Goal: Task Accomplishment & Management: Complete application form

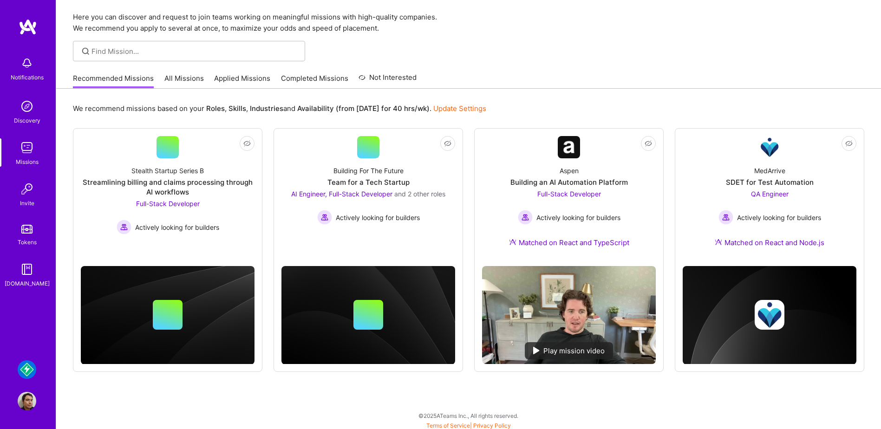
scroll to position [31, 0]
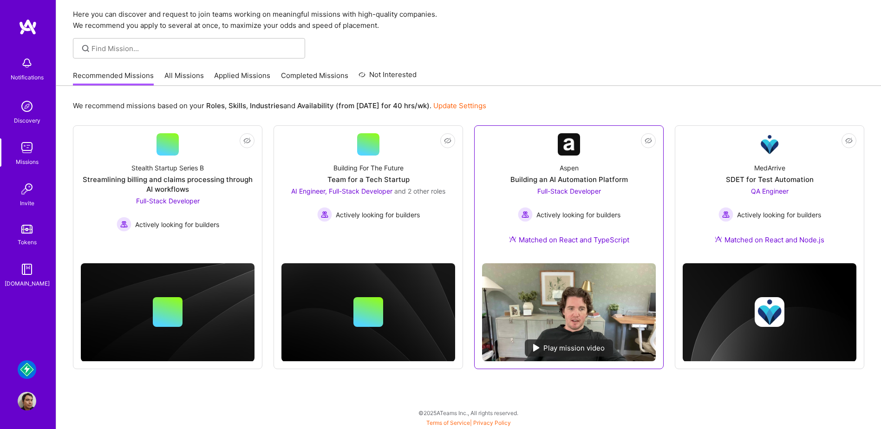
click at [628, 194] on div "Aspen Building an AI Automation Platform Full-Stack Developer Actively looking …" at bounding box center [569, 206] width 174 height 100
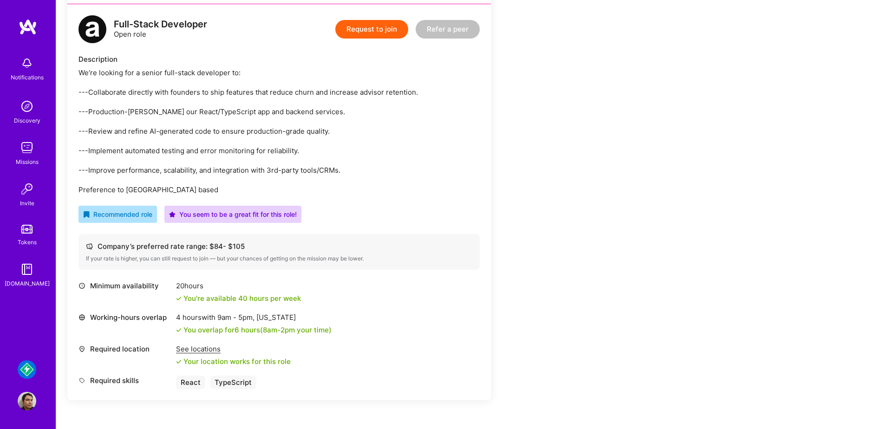
scroll to position [232, 0]
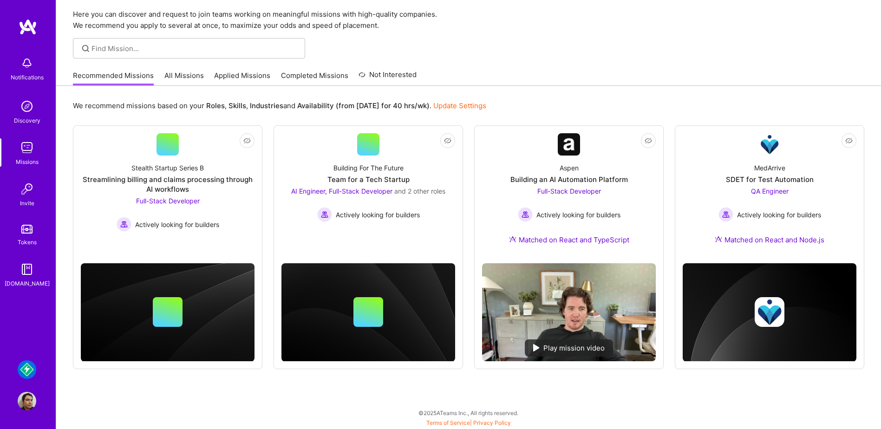
scroll to position [31, 0]
click at [429, 150] on link "Not Interested Building For The Future Team for a Tech Startup AI Engineer, Ful…" at bounding box center [369, 188] width 174 height 110
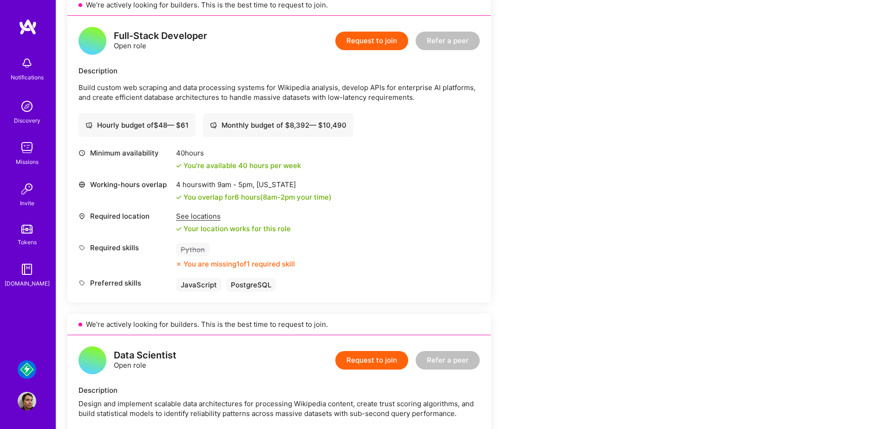
scroll to position [279, 0]
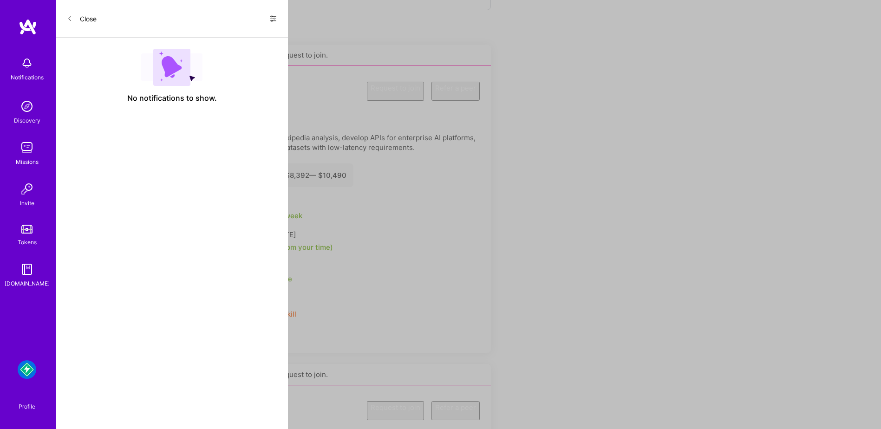
scroll to position [31, 0]
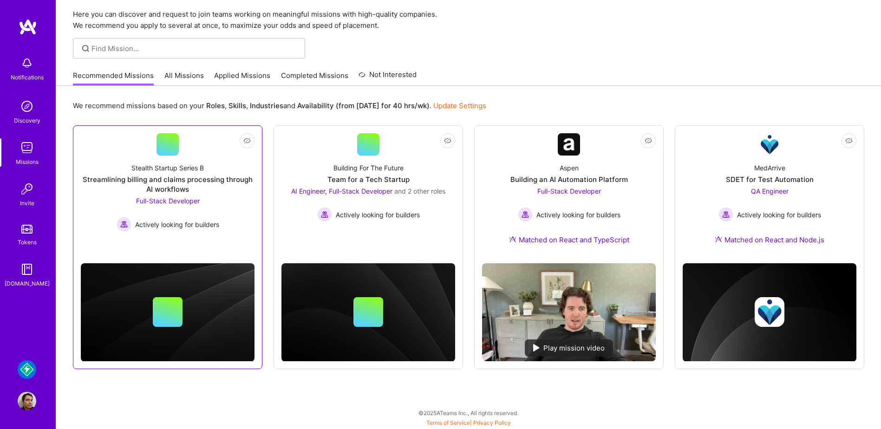
click at [204, 148] on link "Not Interested Stealth Startup Series B Streamlining billing and claims process…" at bounding box center [168, 188] width 174 height 110
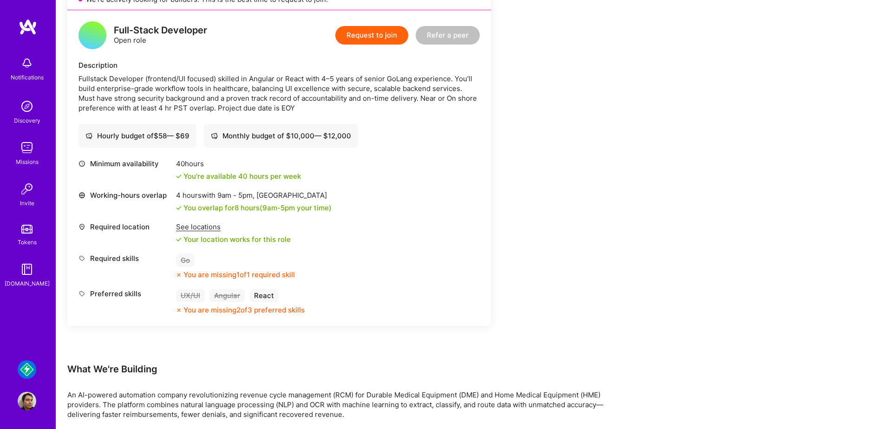
scroll to position [232, 0]
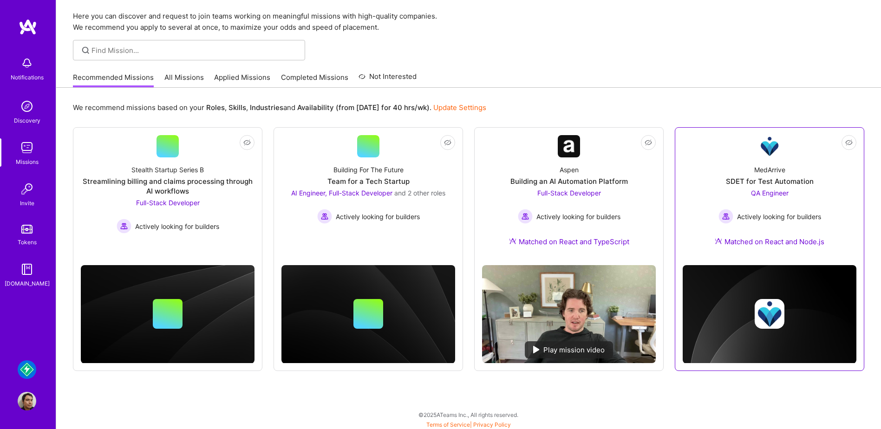
scroll to position [31, 0]
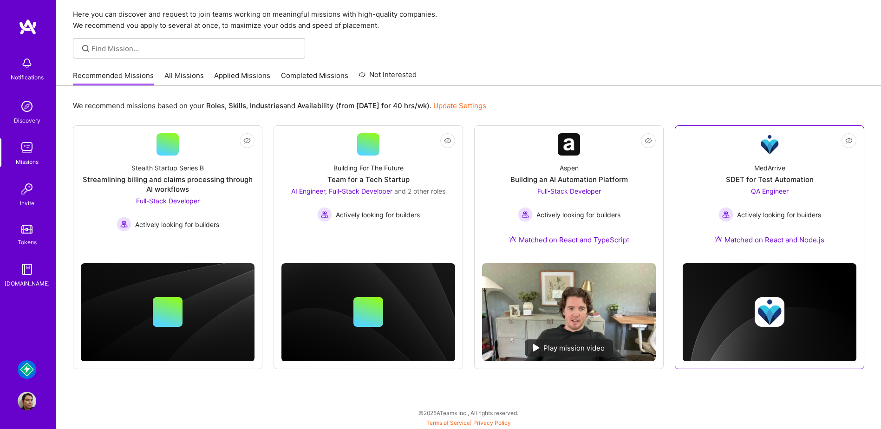
click at [836, 230] on div "MedArrive SDET for Test Automation QA Engineer Actively looking for builders Ma…" at bounding box center [770, 206] width 174 height 100
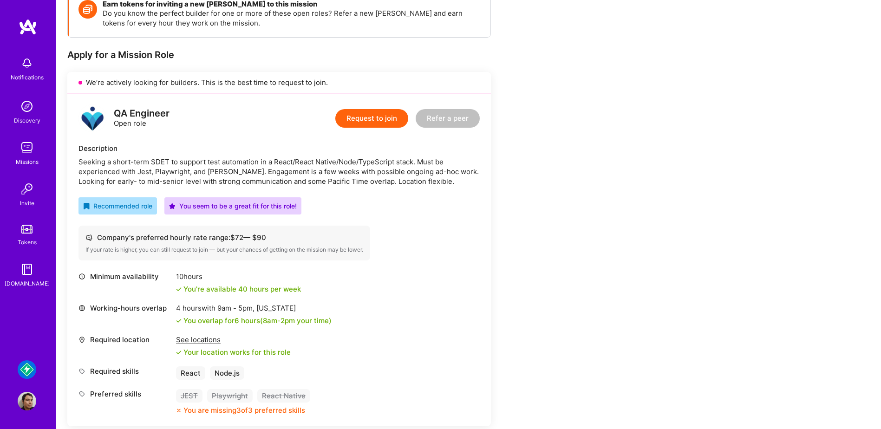
scroll to position [186, 0]
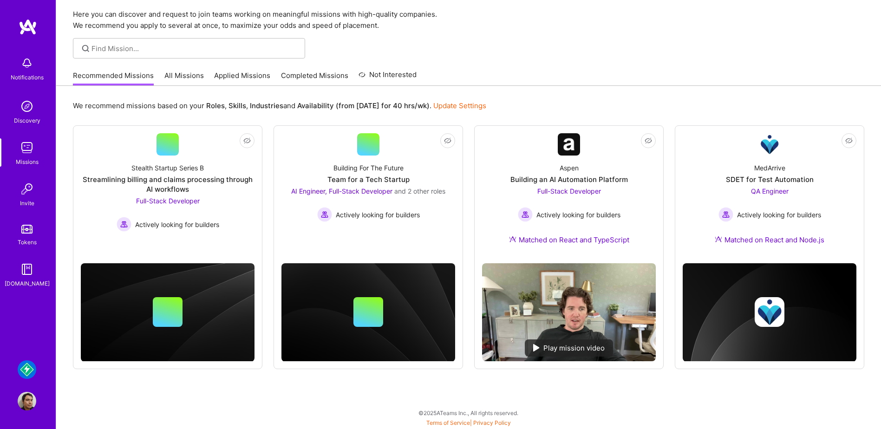
scroll to position [31, 0]
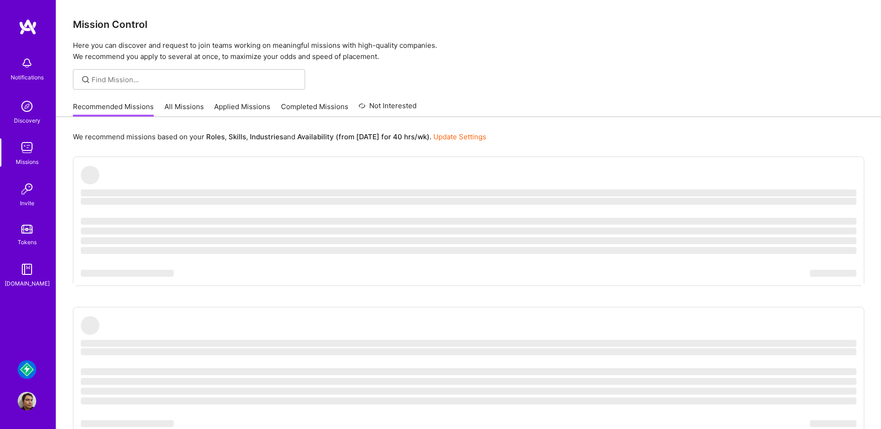
click at [27, 370] on img at bounding box center [27, 369] width 19 height 19
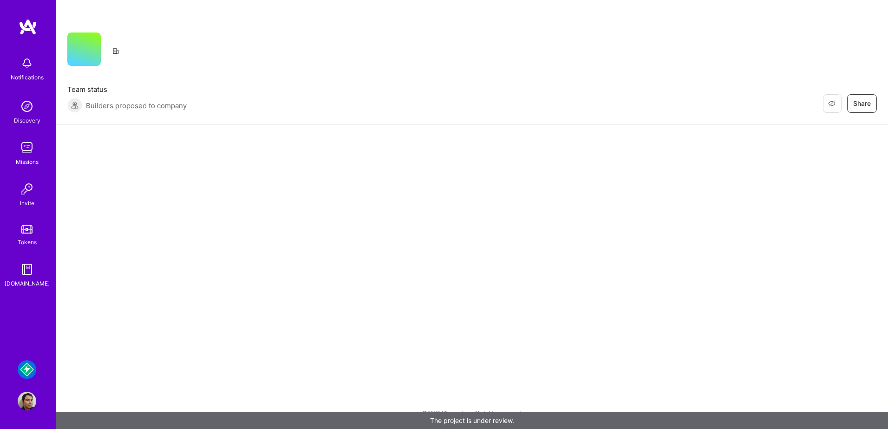
click at [29, 369] on img at bounding box center [27, 369] width 19 height 19
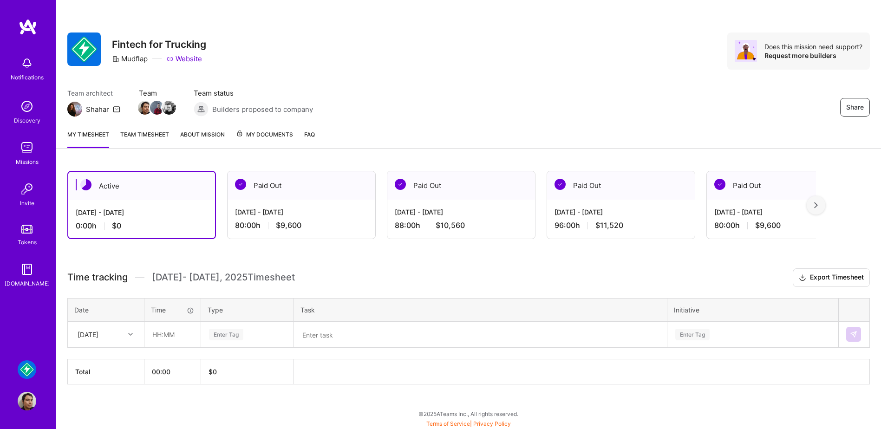
click at [347, 226] on div "80:00 h $9,600" at bounding box center [301, 226] width 133 height 10
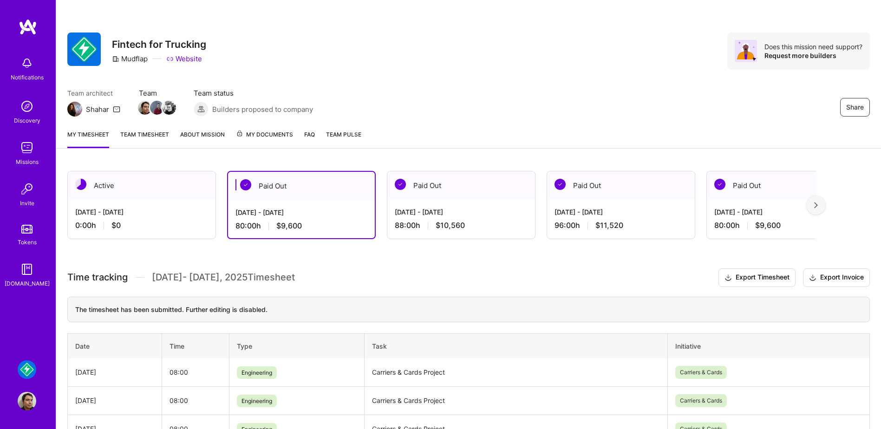
click at [413, 372] on td "Carriers & Cards Project" at bounding box center [515, 373] width 303 height 28
copy td "Carriers & Cards Project"
click at [166, 231] on div "[DATE] - [DATE] 0:00 h $0" at bounding box center [142, 219] width 148 height 38
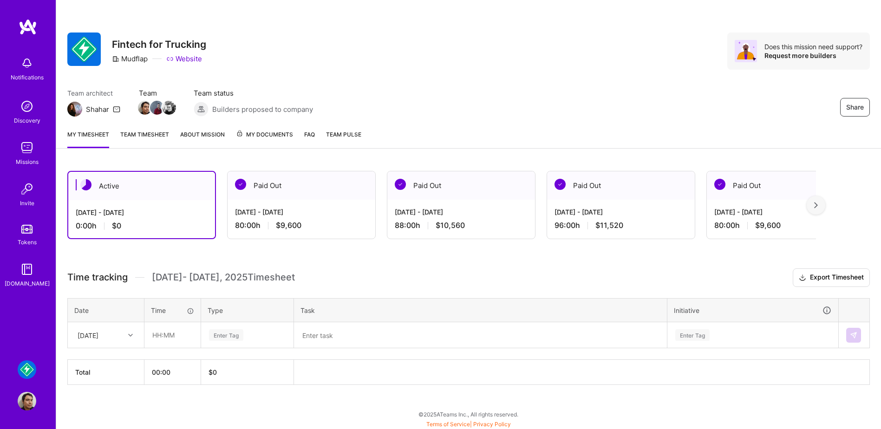
scroll to position [1, 0]
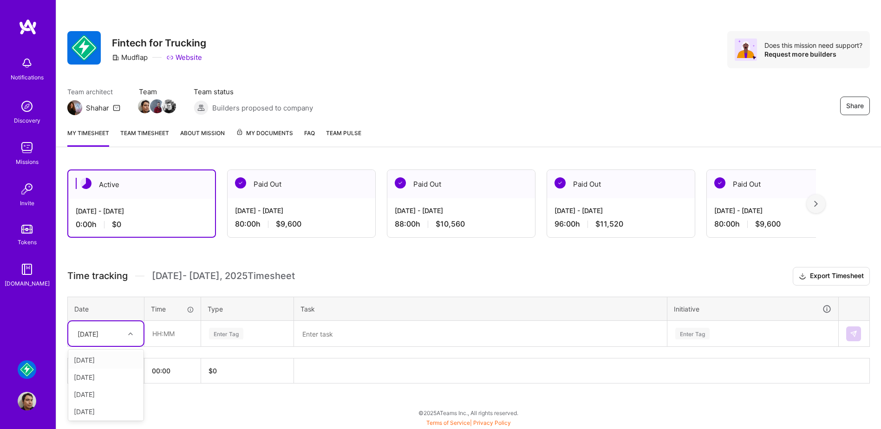
click at [131, 334] on icon at bounding box center [130, 334] width 5 height 5
click at [106, 364] on div "[DATE]" at bounding box center [105, 360] width 75 height 17
click at [169, 330] on input "text" at bounding box center [172, 333] width 55 height 25
type input "08:00"
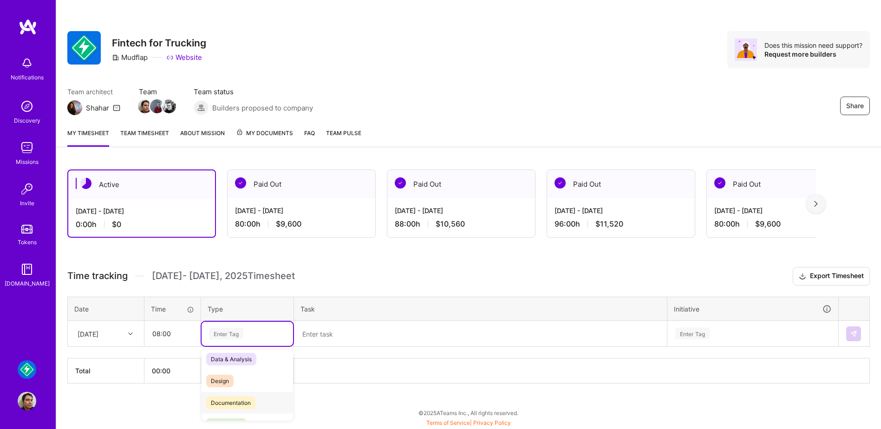
scroll to position [27, 0]
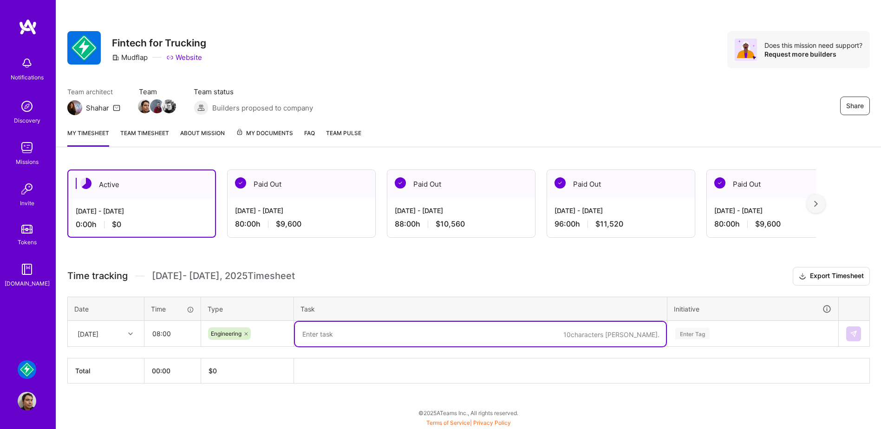
paste textarea "Carriers & Cards Project"
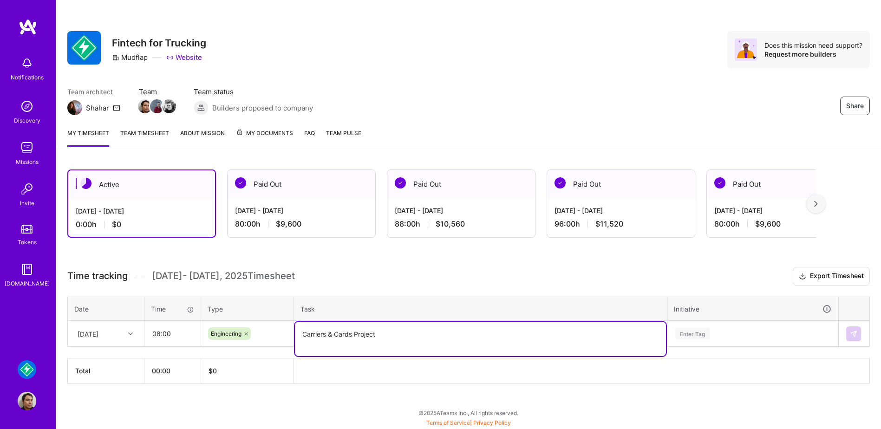
type textarea "Carriers & Cards Project"
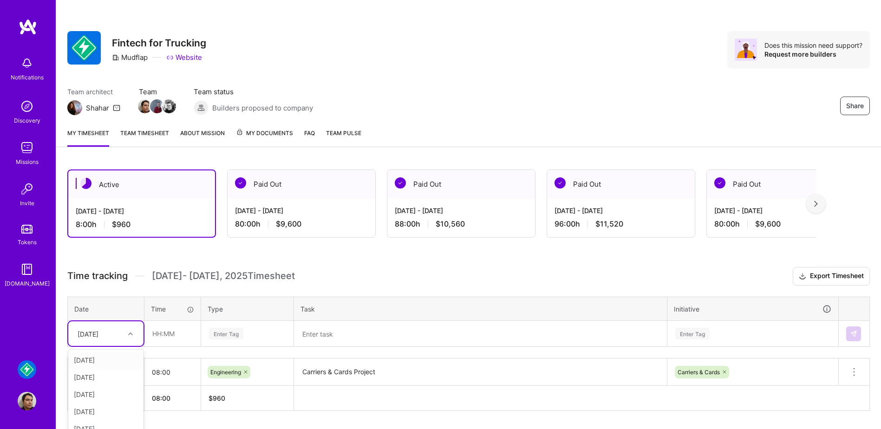
scroll to position [29, 0]
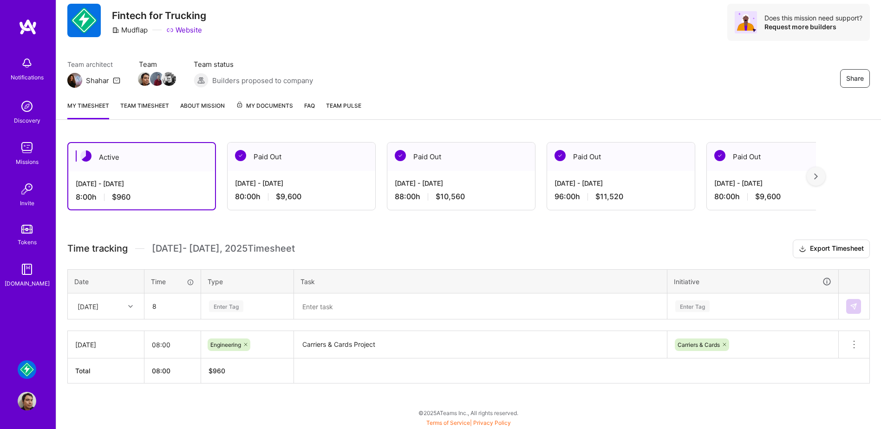
type input "08:00"
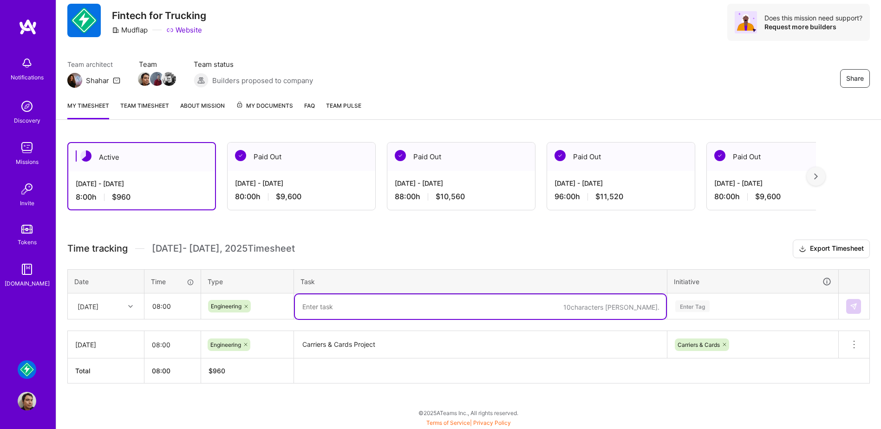
paste textarea "Carriers & Cards Project"
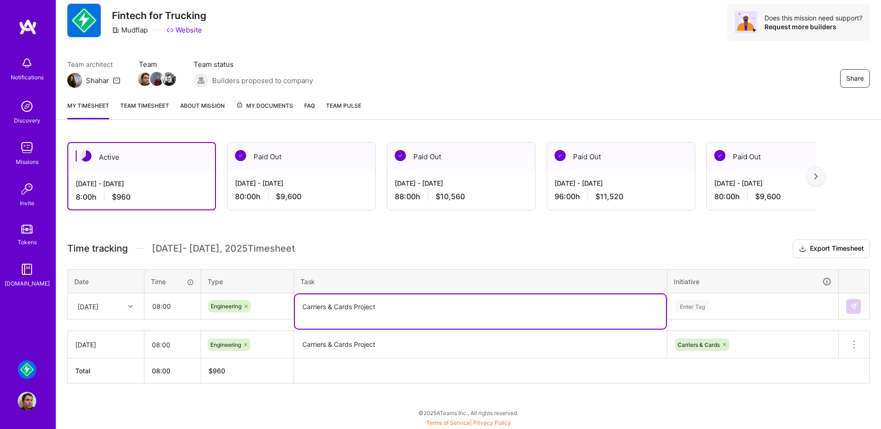
type textarea "Carriers & Cards Project"
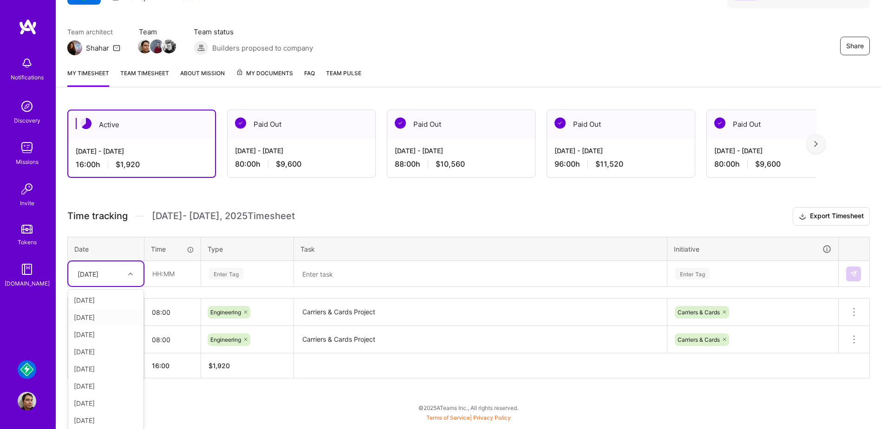
scroll to position [56, 0]
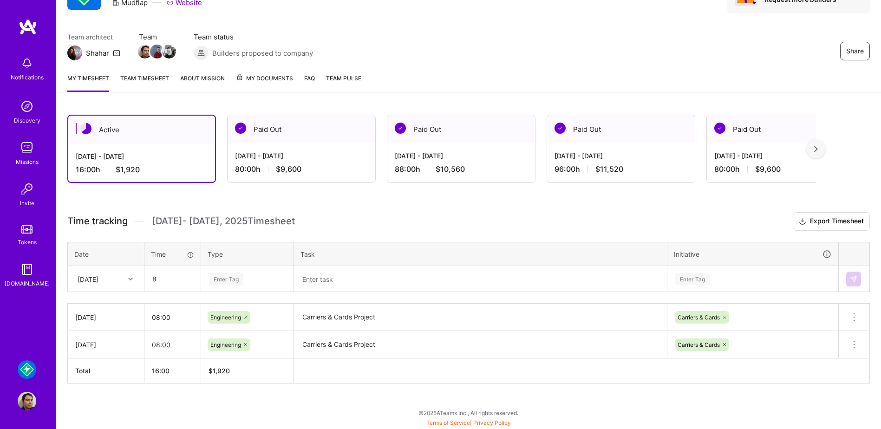
type input "08:00"
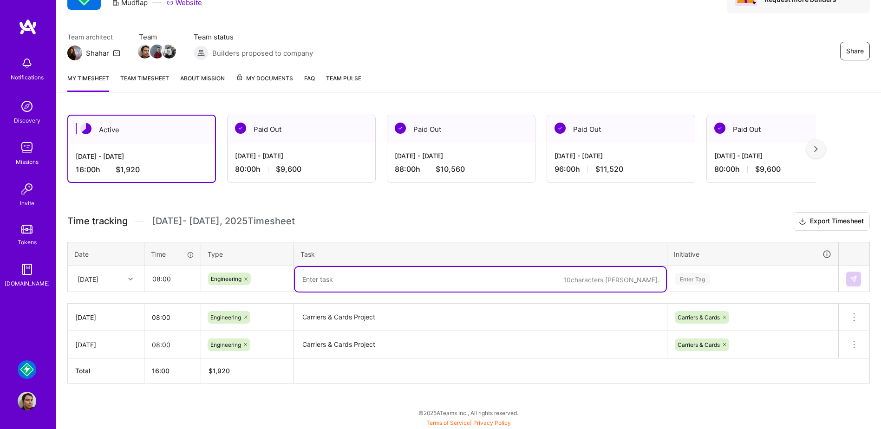
paste textarea "Carriers & Cards Project"
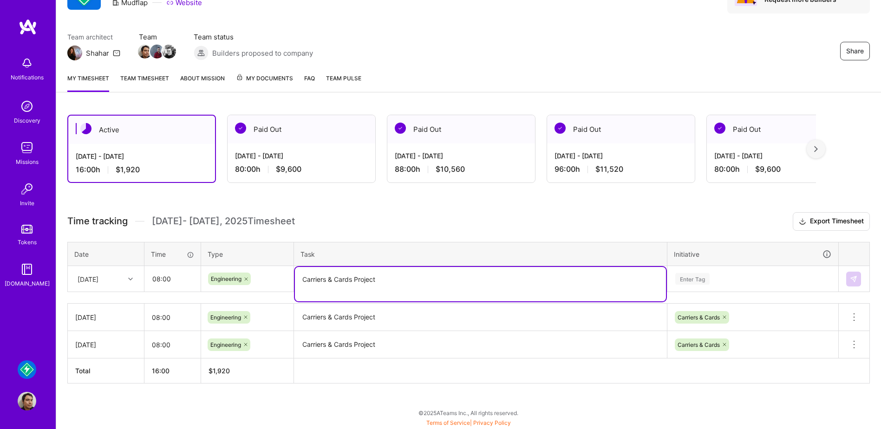
type textarea "Carriers & Cards Project"
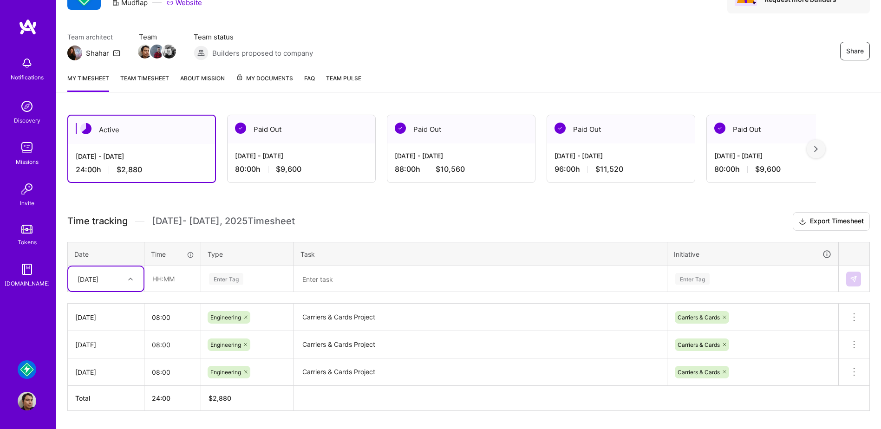
scroll to position [65, 0]
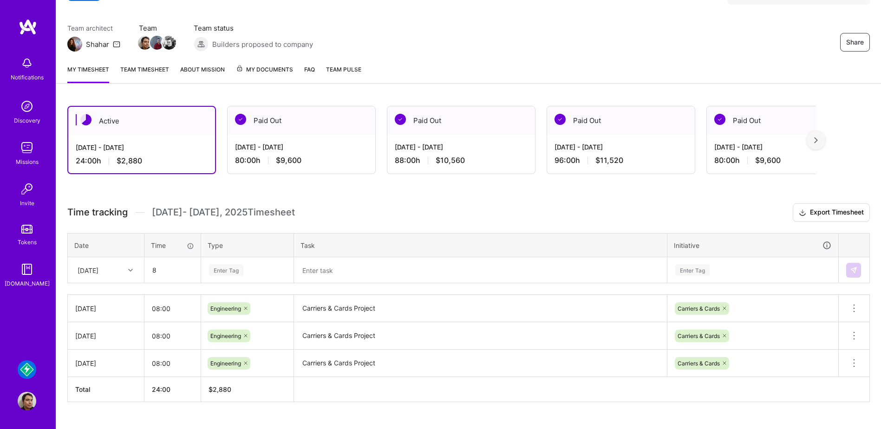
type input "08:00"
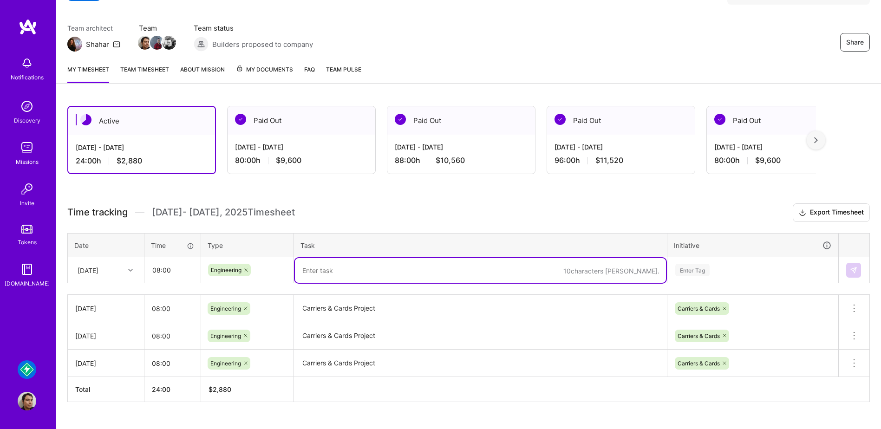
paste textarea "Carriers & Cards Project"
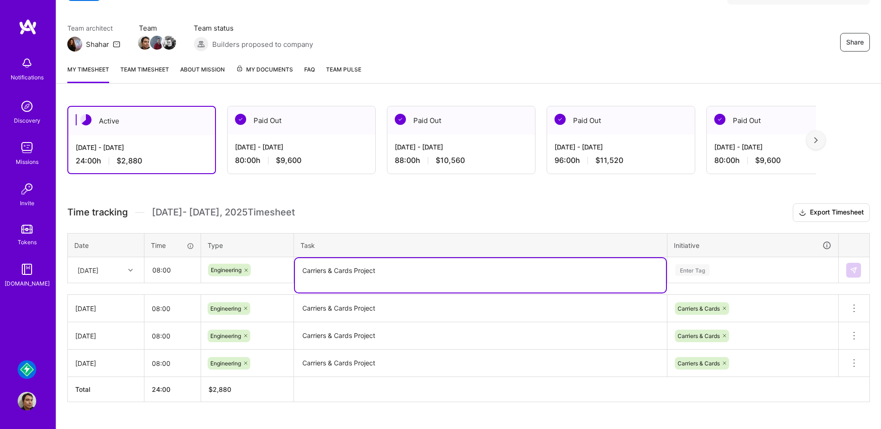
type textarea "Carriers & Cards Project"
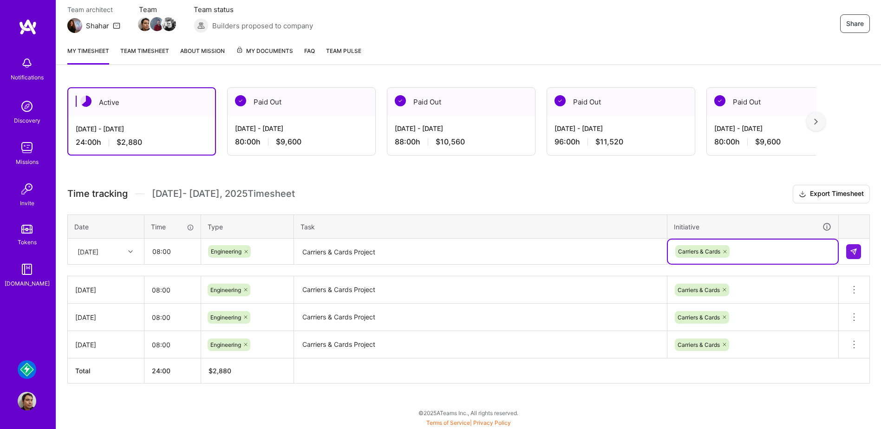
scroll to position [84, 0]
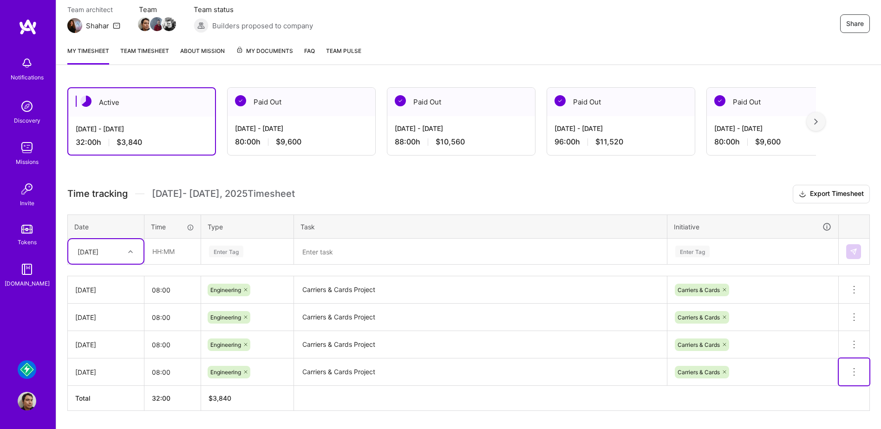
click at [851, 375] on icon at bounding box center [854, 372] width 11 height 11
click at [834, 383] on button "Delete row" at bounding box center [831, 388] width 48 height 23
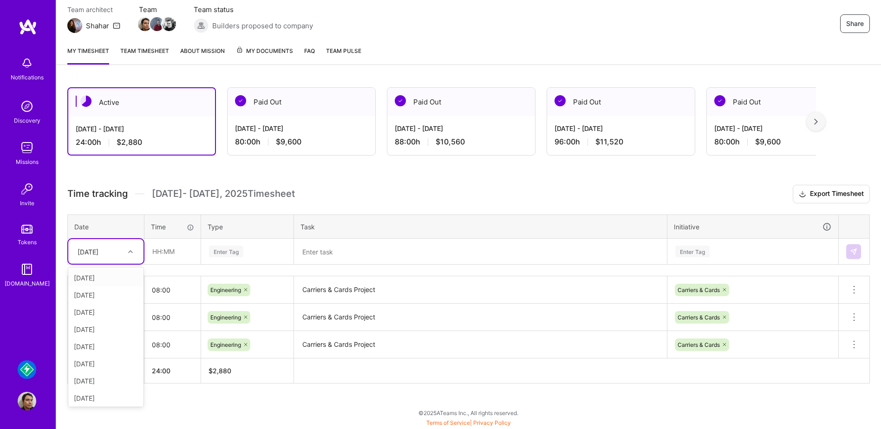
click at [112, 249] on div "[DATE]" at bounding box center [99, 251] width 52 height 15
type input "08:00"
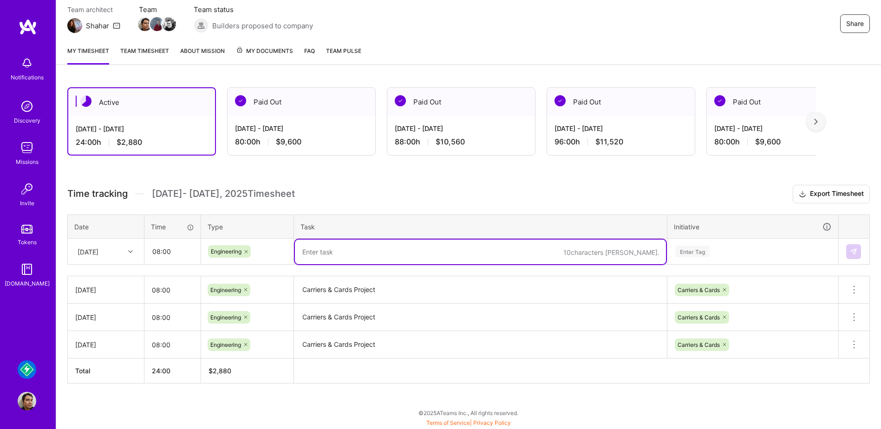
paste textarea "Carriers & Cards Project"
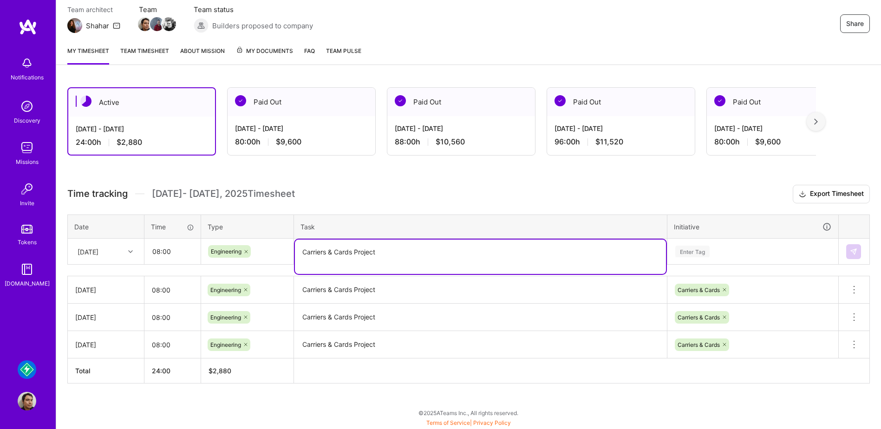
type textarea "Carriers & Cards Project"
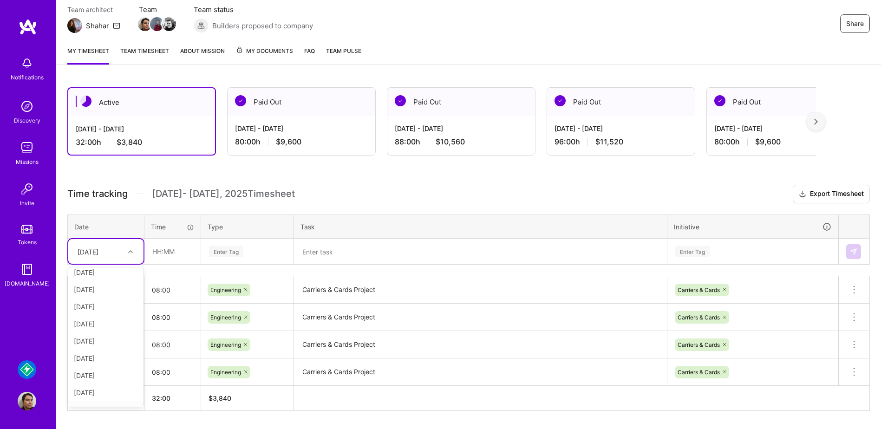
scroll to position [40, 0]
type input "08:00"
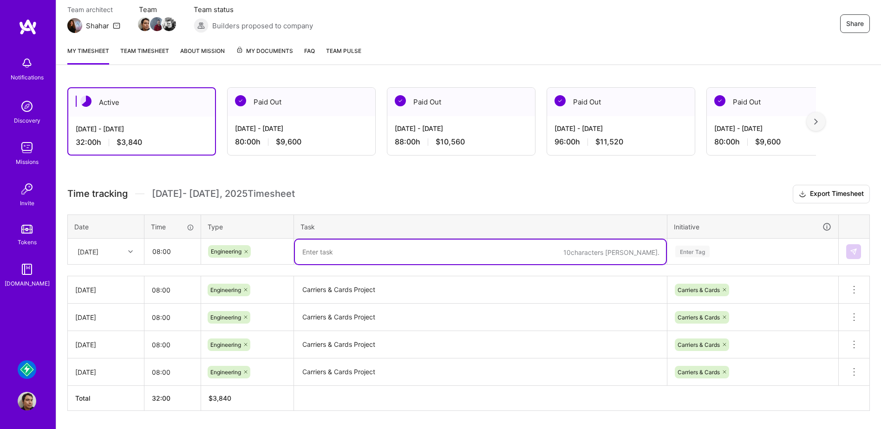
paste textarea "Carriers & Cards Project"
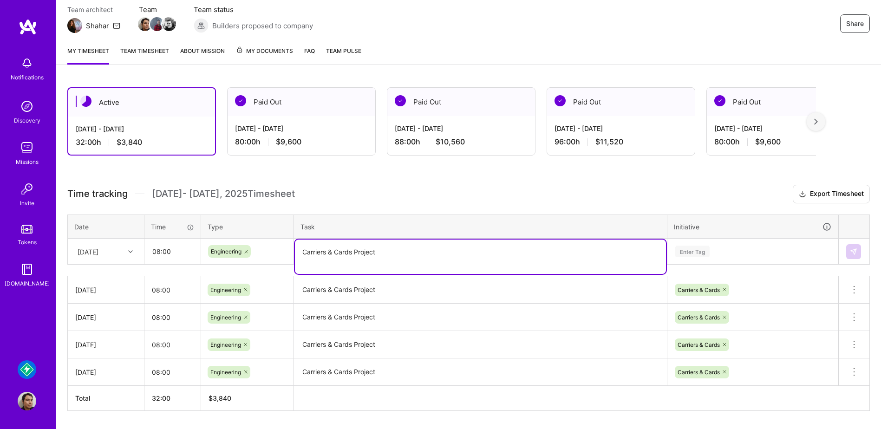
type textarea "Carriers & Cards Project"
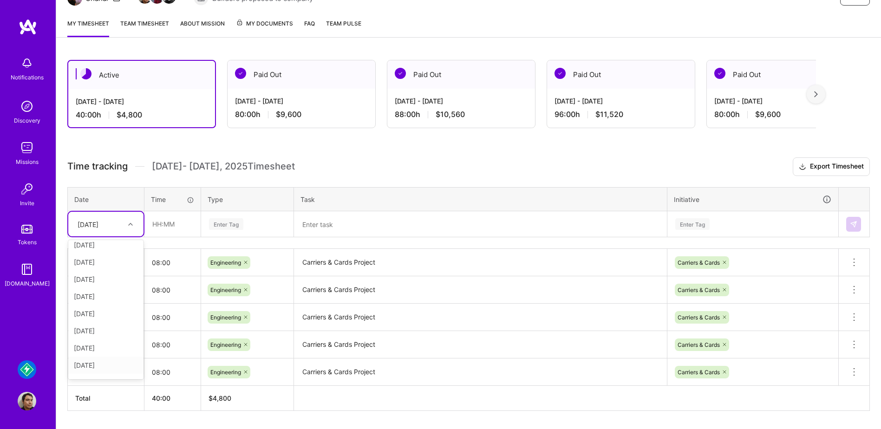
scroll to position [23, 0]
type input "08:00"
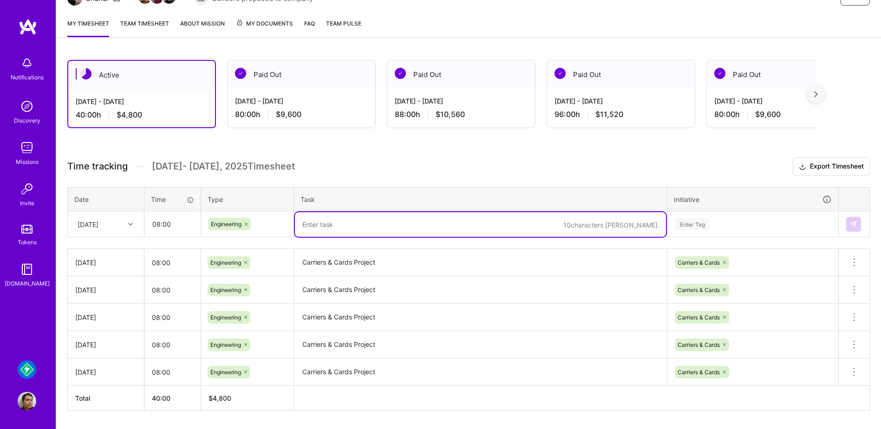
paste textarea "Carriers & Cards Project"
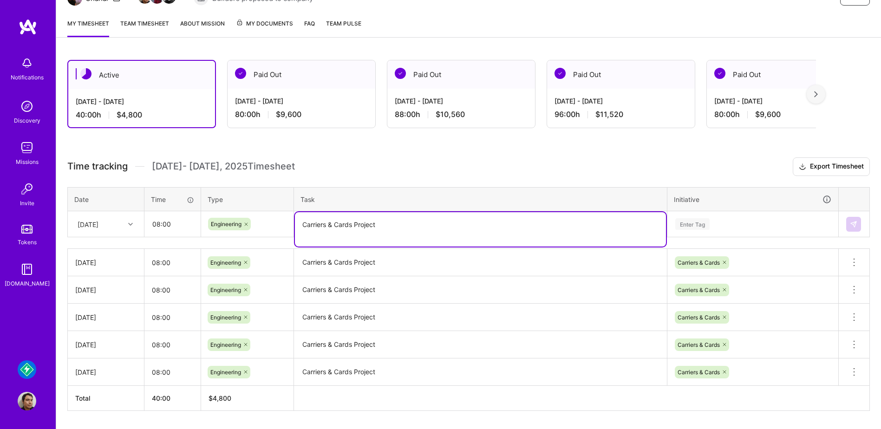
type textarea "Carriers & Cards Project"
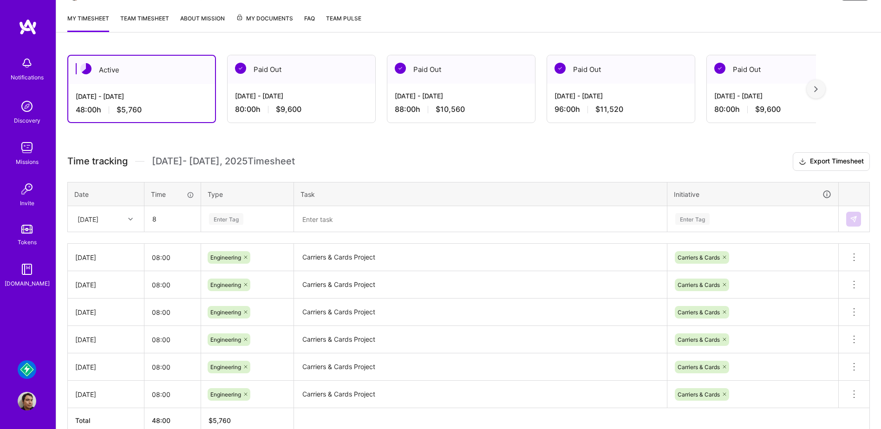
type input "08:00"
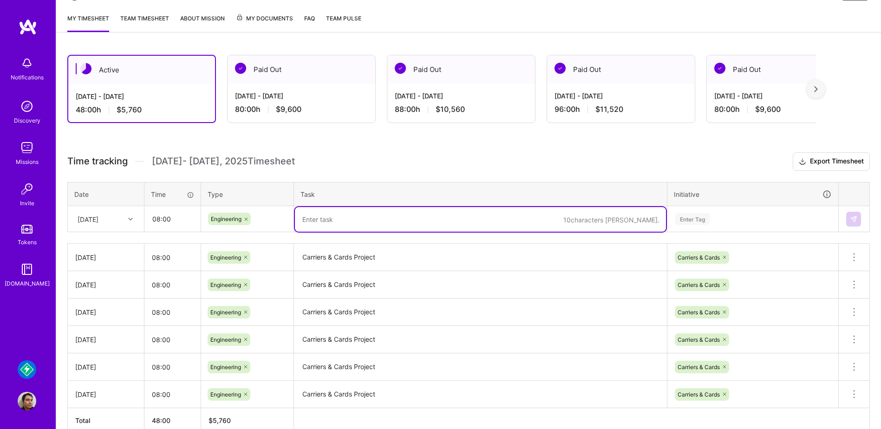
paste textarea "Carriers & Cards Project"
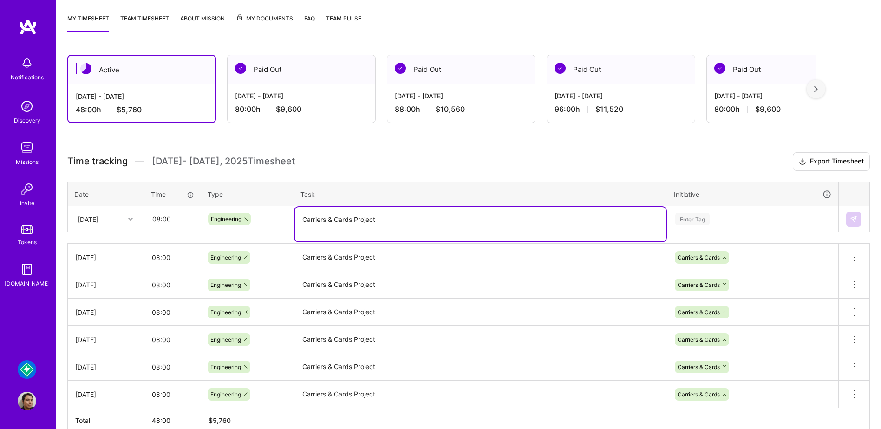
type textarea "Carriers & Cards Project"
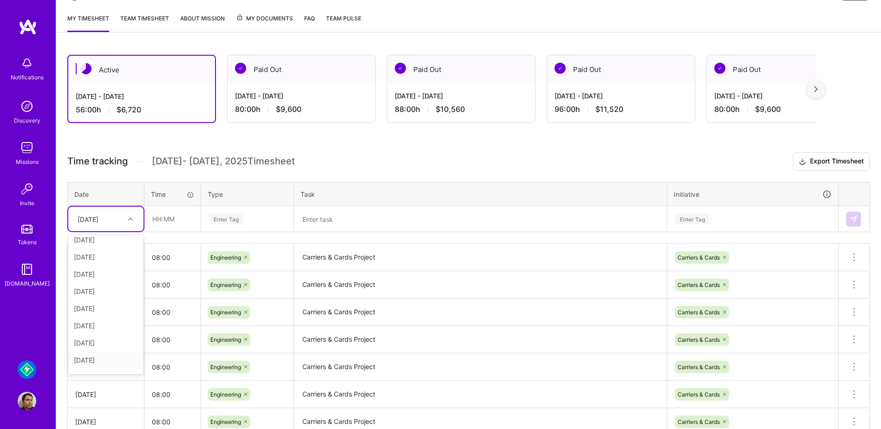
scroll to position [40, 0]
type input "08:00"
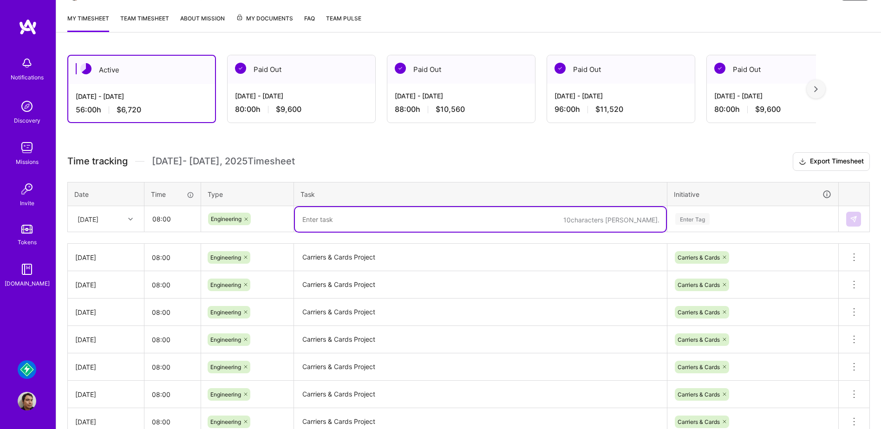
paste textarea "Carriers & Cards Project"
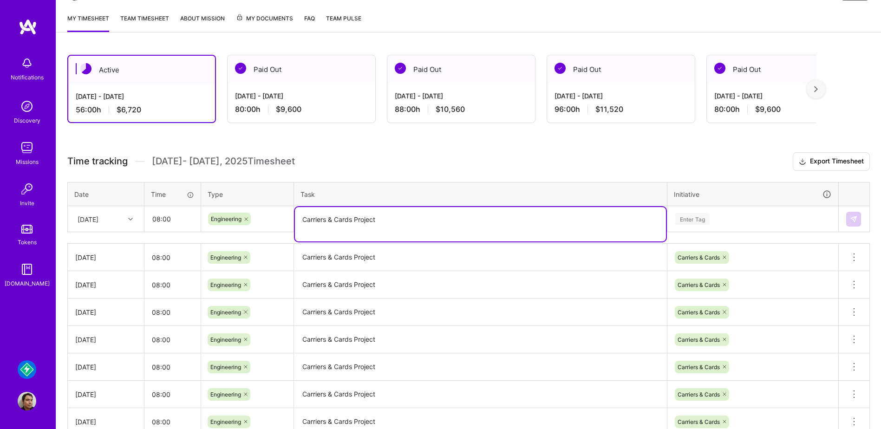
type textarea "Carriers & Cards Project"
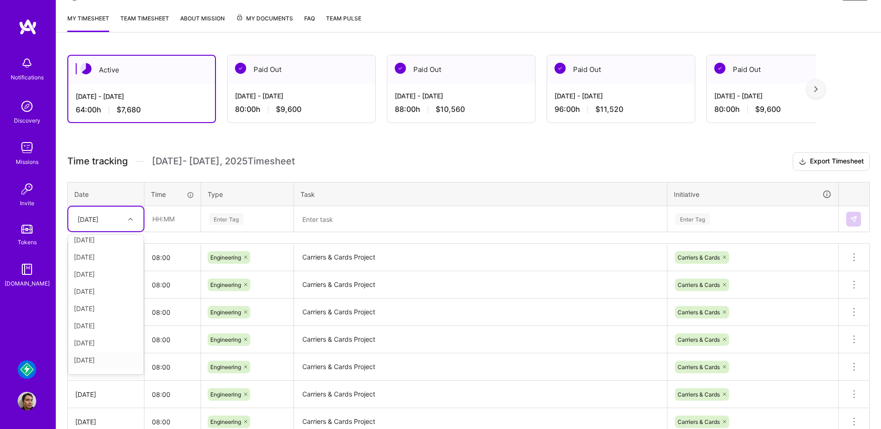
scroll to position [57, 0]
type input "08:00"
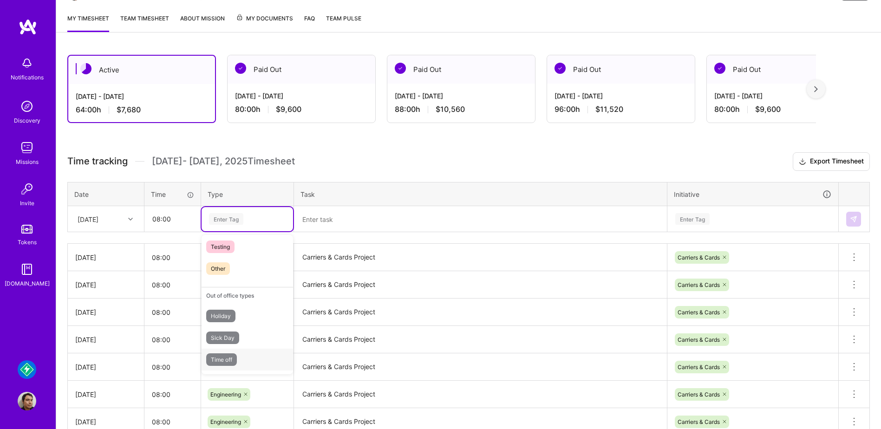
scroll to position [0, 0]
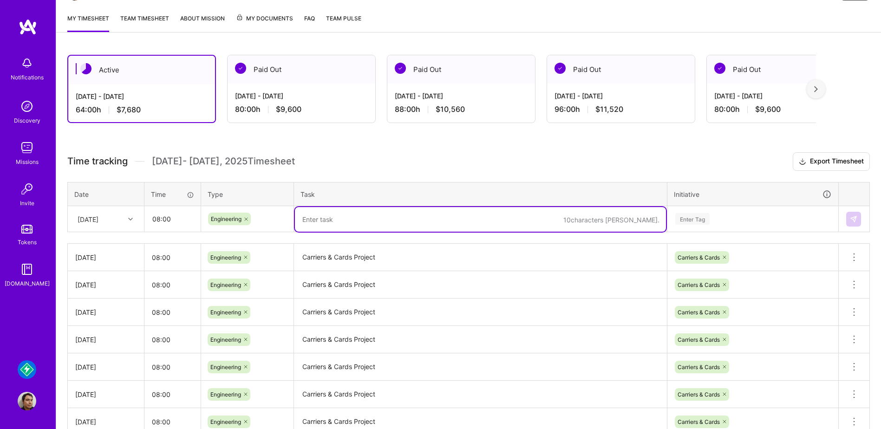
paste textarea "Carriers & Cards Project"
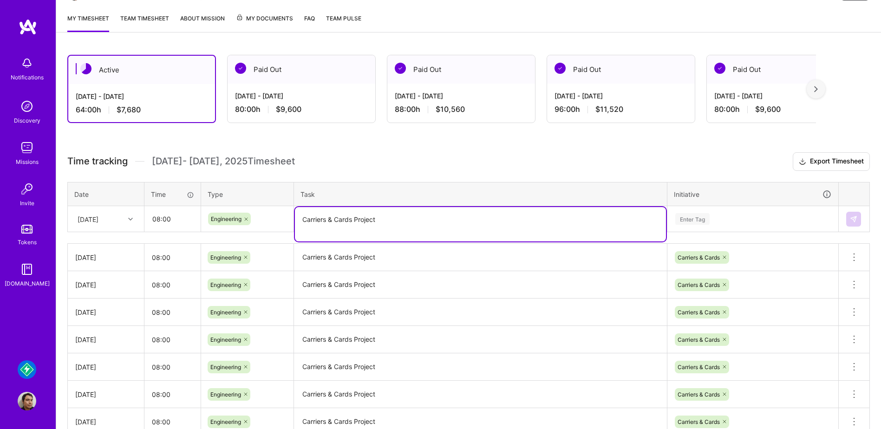
type textarea "Carriers & Cards Project"
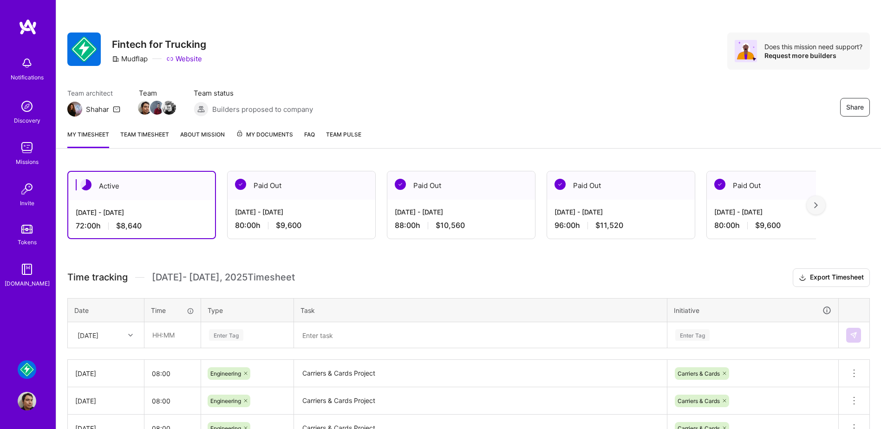
click at [388, 269] on h3 "Time tracking [DATE] - [DATE] Timesheet Export Timesheet" at bounding box center [468, 278] width 803 height 19
click at [152, 138] on link "Team timesheet" at bounding box center [144, 139] width 49 height 19
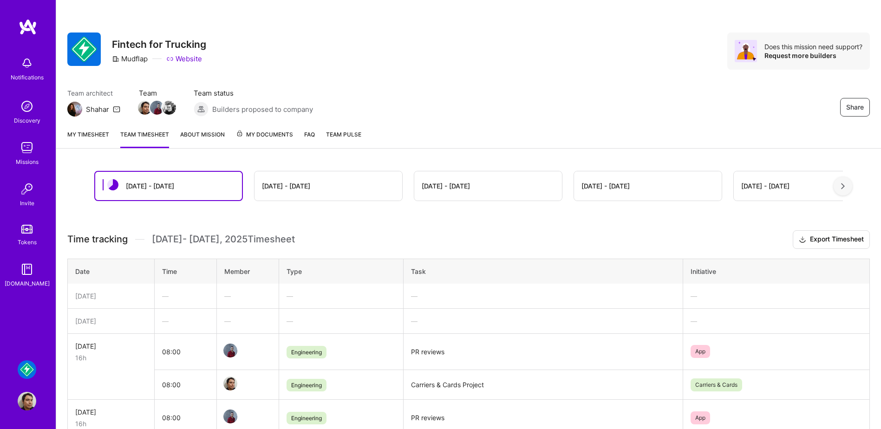
click at [91, 138] on link "My timesheet" at bounding box center [88, 139] width 42 height 19
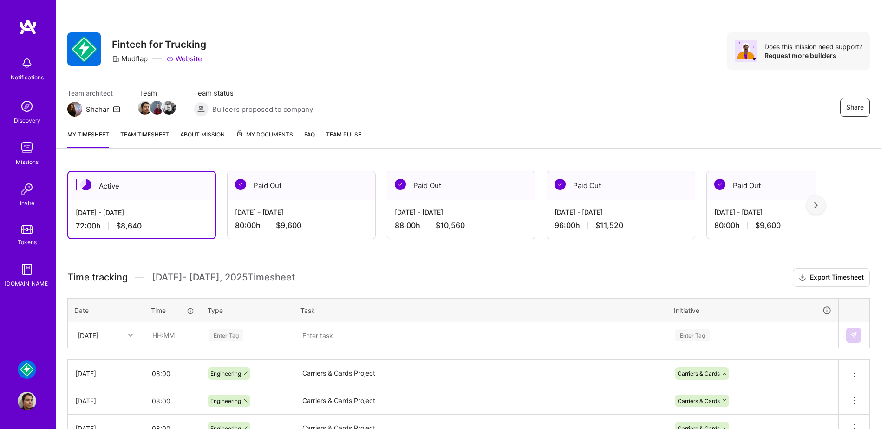
click at [98, 111] on div "Shahar" at bounding box center [97, 110] width 23 height 10
click at [77, 110] on img at bounding box center [74, 109] width 15 height 15
click at [37, 108] on link "Discovery" at bounding box center [27, 111] width 58 height 28
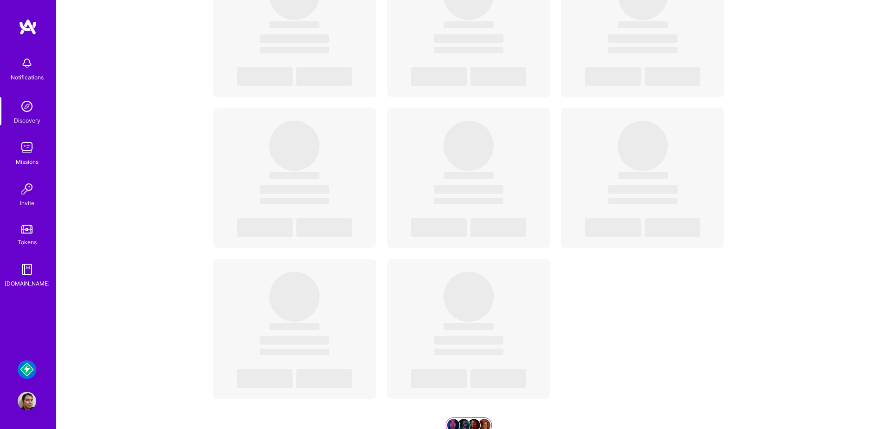
scroll to position [1955, 0]
